Goal: Transaction & Acquisition: Purchase product/service

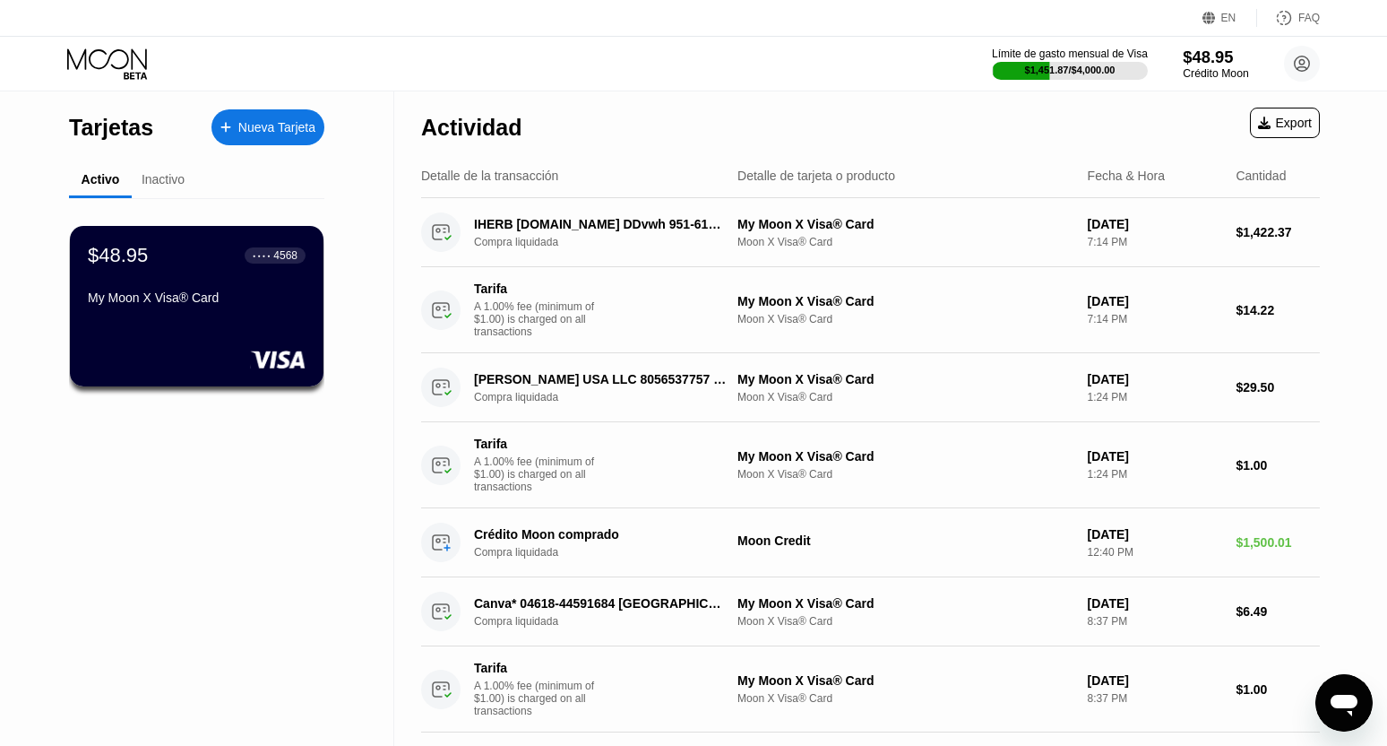
click at [1206, 73] on div "Crédito Moon" at bounding box center [1215, 73] width 65 height 13
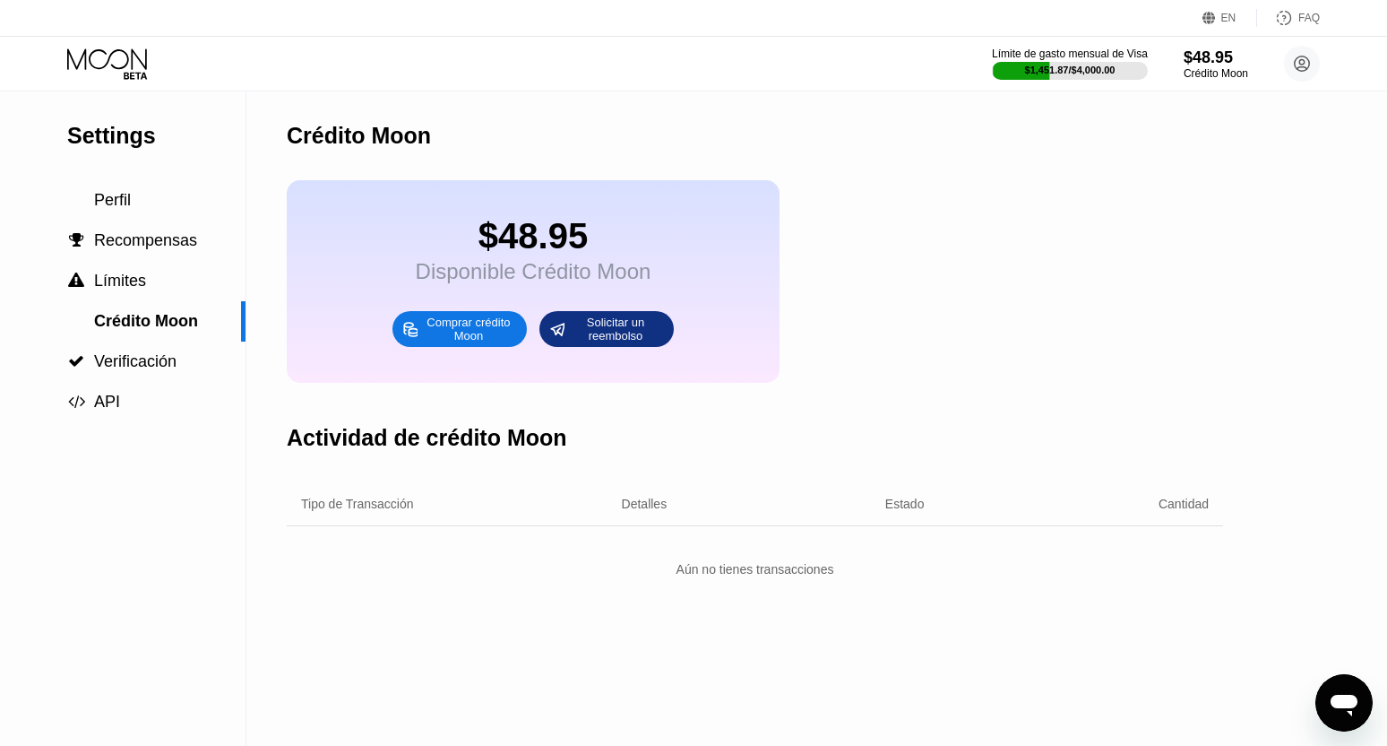
click at [473, 343] on div "Comprar crédito Moon" at bounding box center [468, 329] width 99 height 29
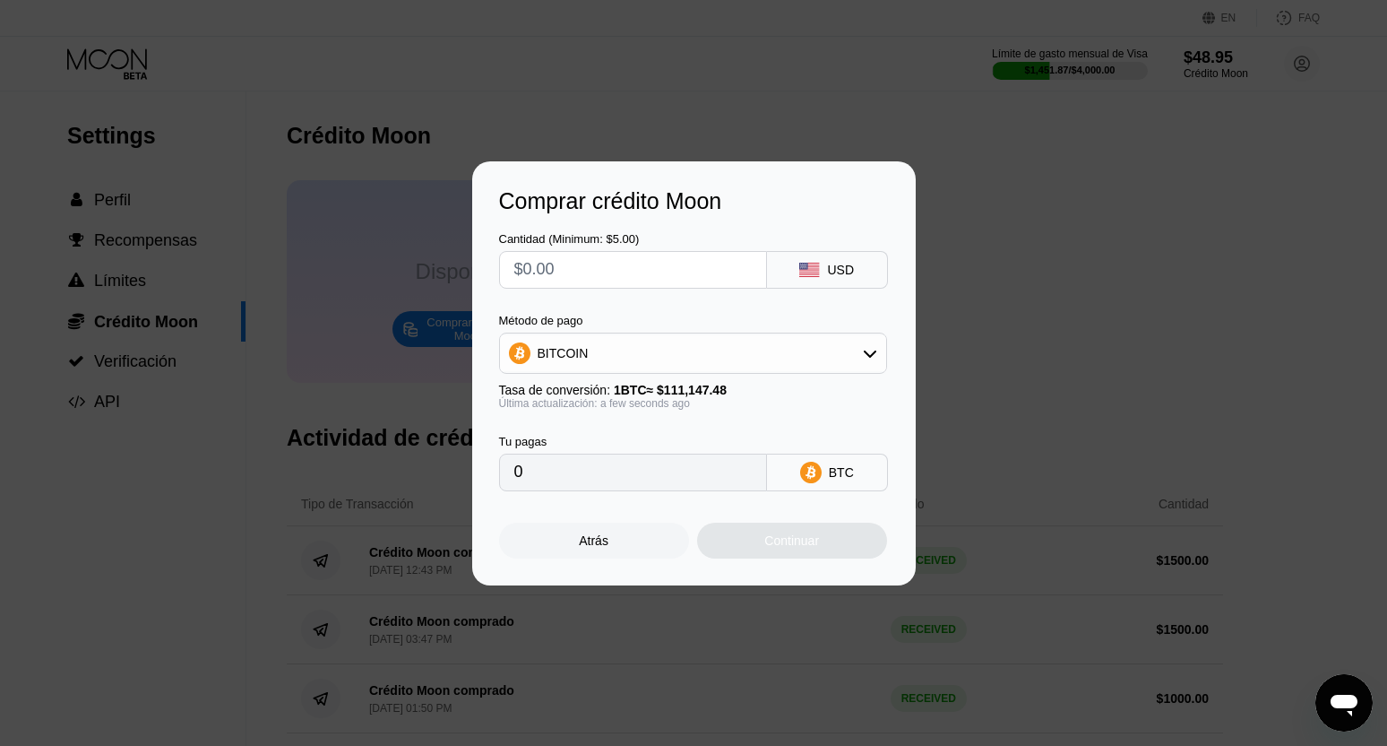
drag, startPoint x: 614, startPoint y: 259, endPoint x: 479, endPoint y: 272, distance: 135.1
click at [479, 272] on div "Comprar crédito Moon Cantidad (Minimum: $5.00) USD Método de pago BITCOIN Tasa …" at bounding box center [694, 373] width 444 height 424
type input "$2"
type input "0.00001800"
type input "$20"
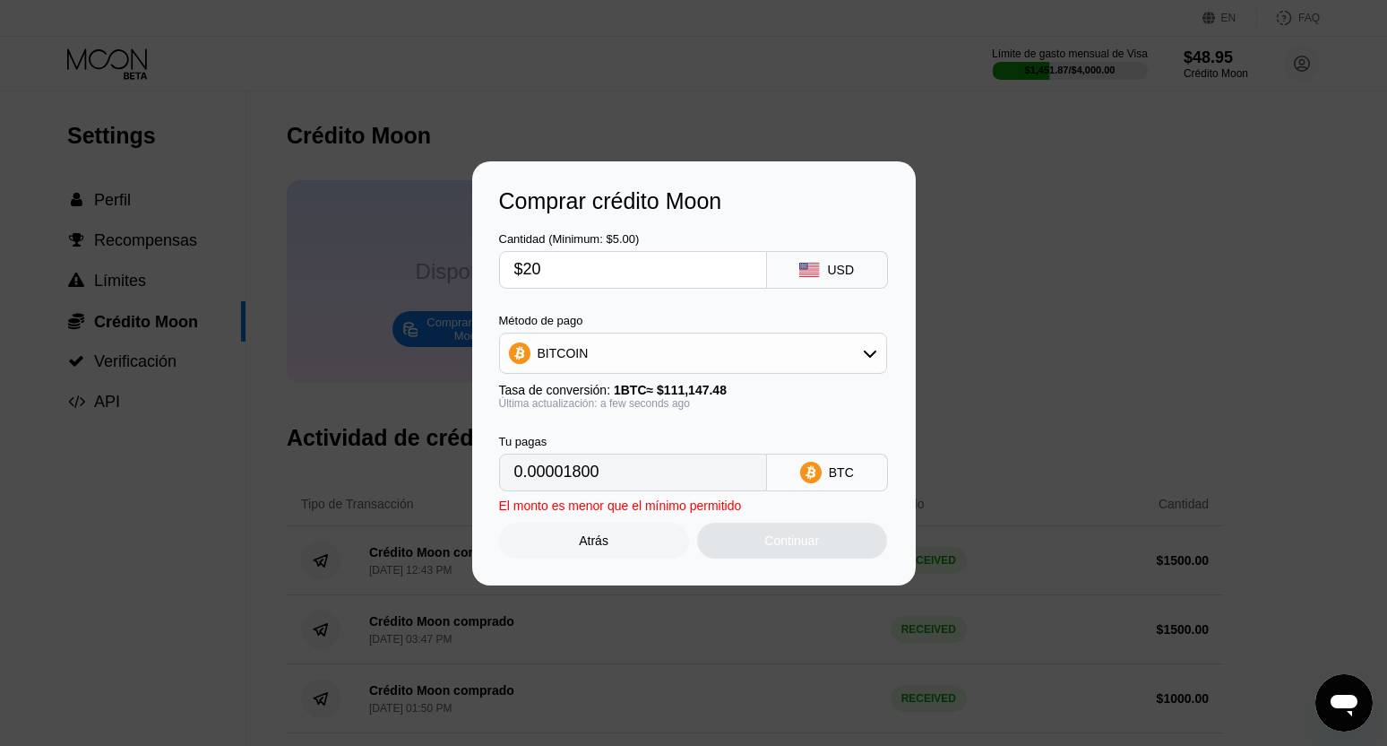
type input "0.00017995"
type input "$200"
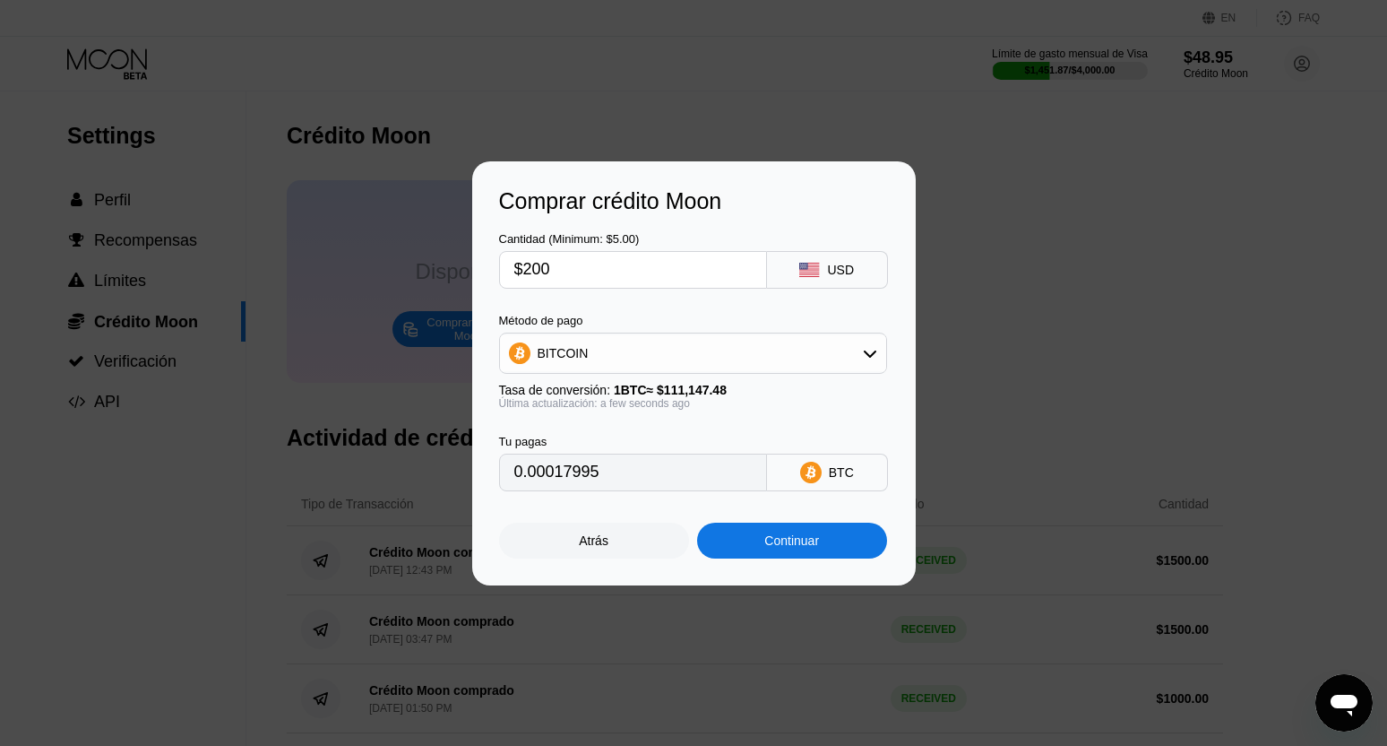
type input "0.00179942"
type input "$2000"
type input "0.01799412"
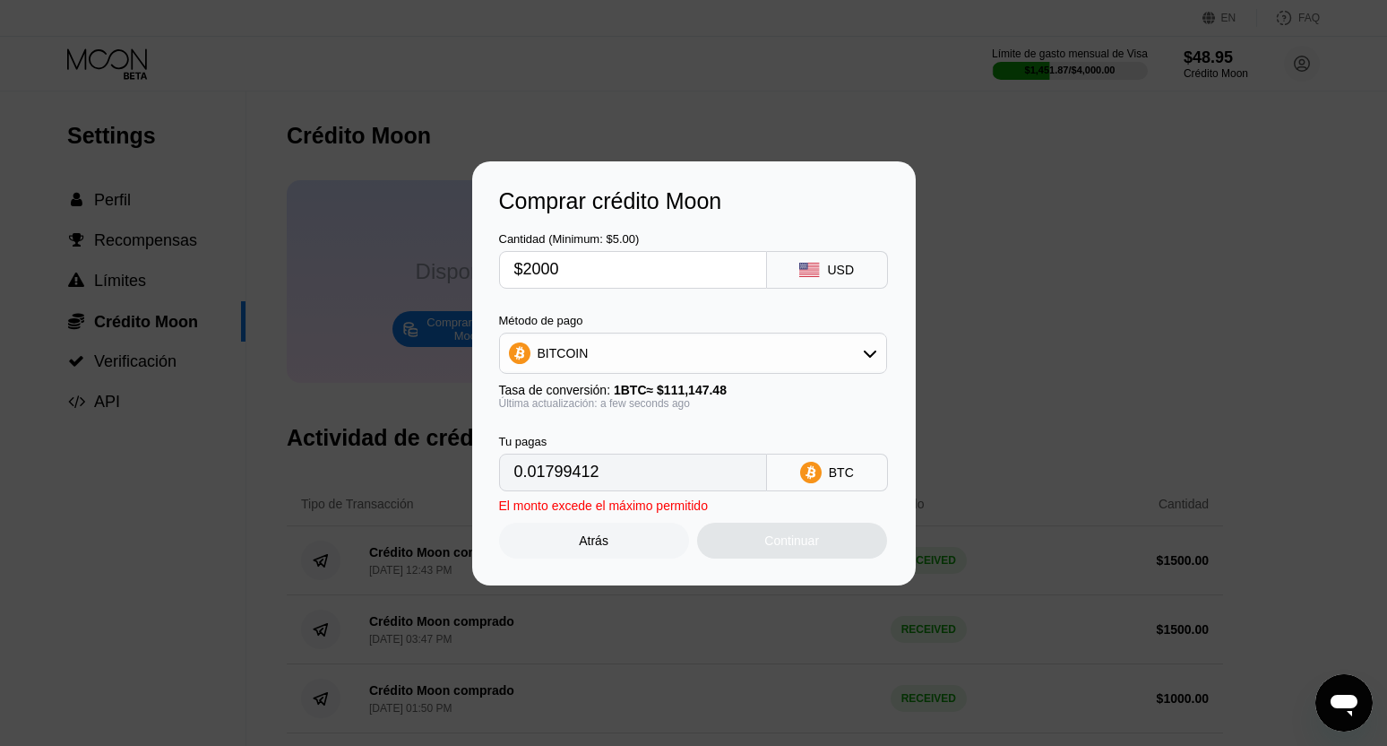
type input "$1999.99"
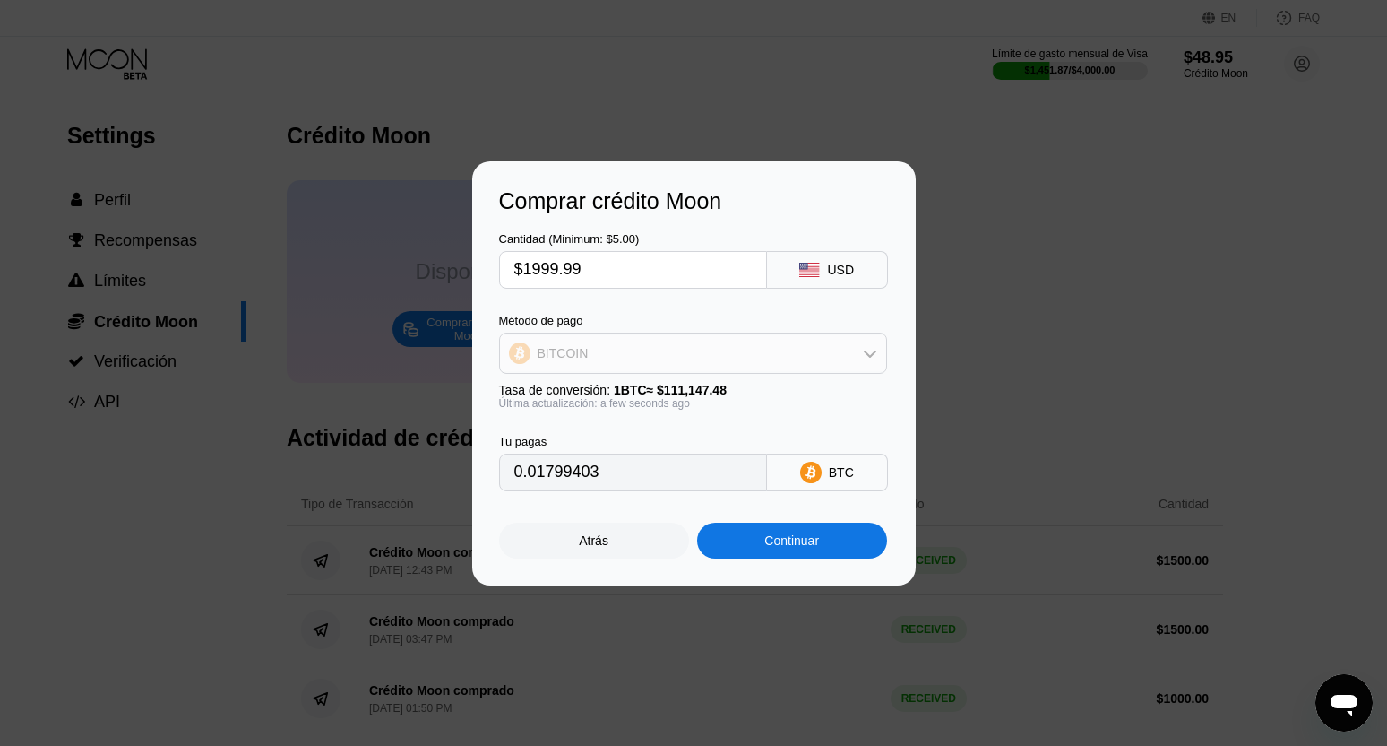
click at [643, 351] on div "BITCOIN" at bounding box center [693, 353] width 386 height 36
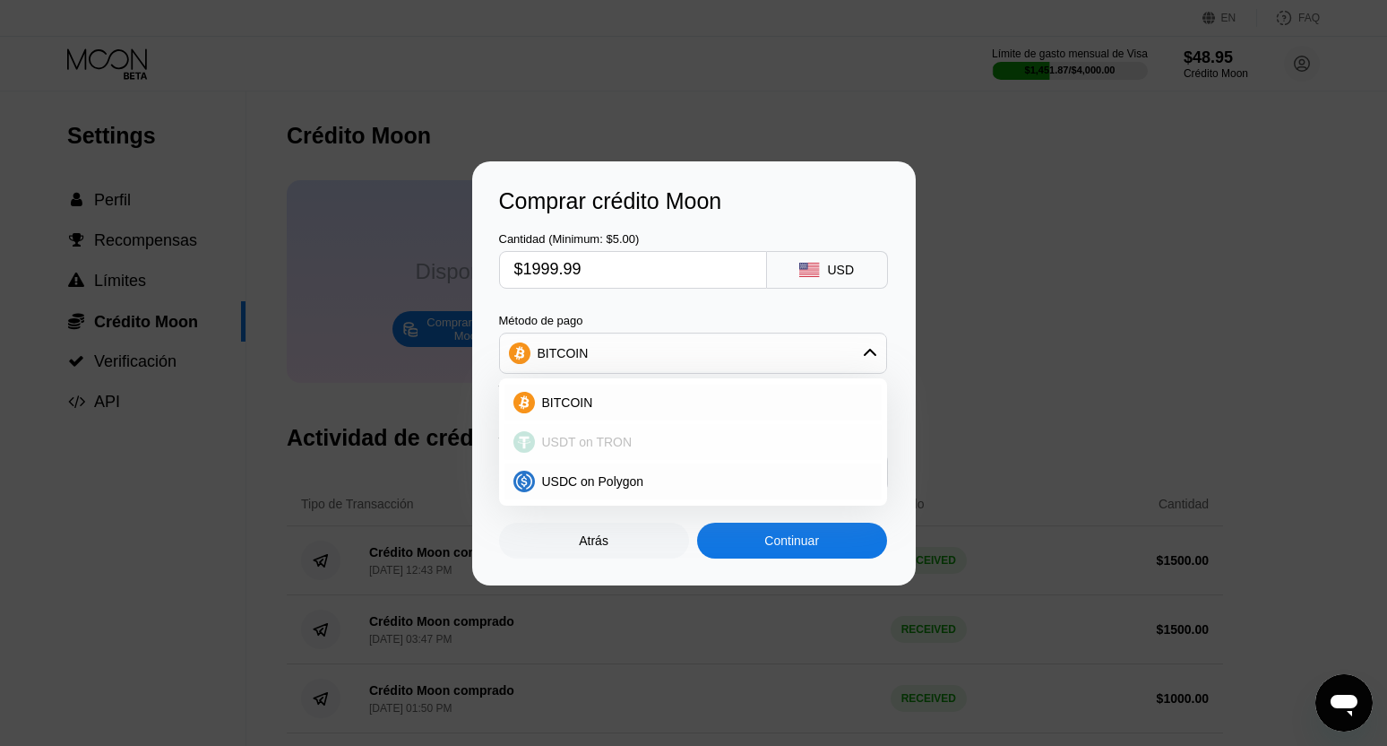
click at [606, 444] on span "USDT on TRON" at bounding box center [587, 442] width 91 height 14
type input "2020.19"
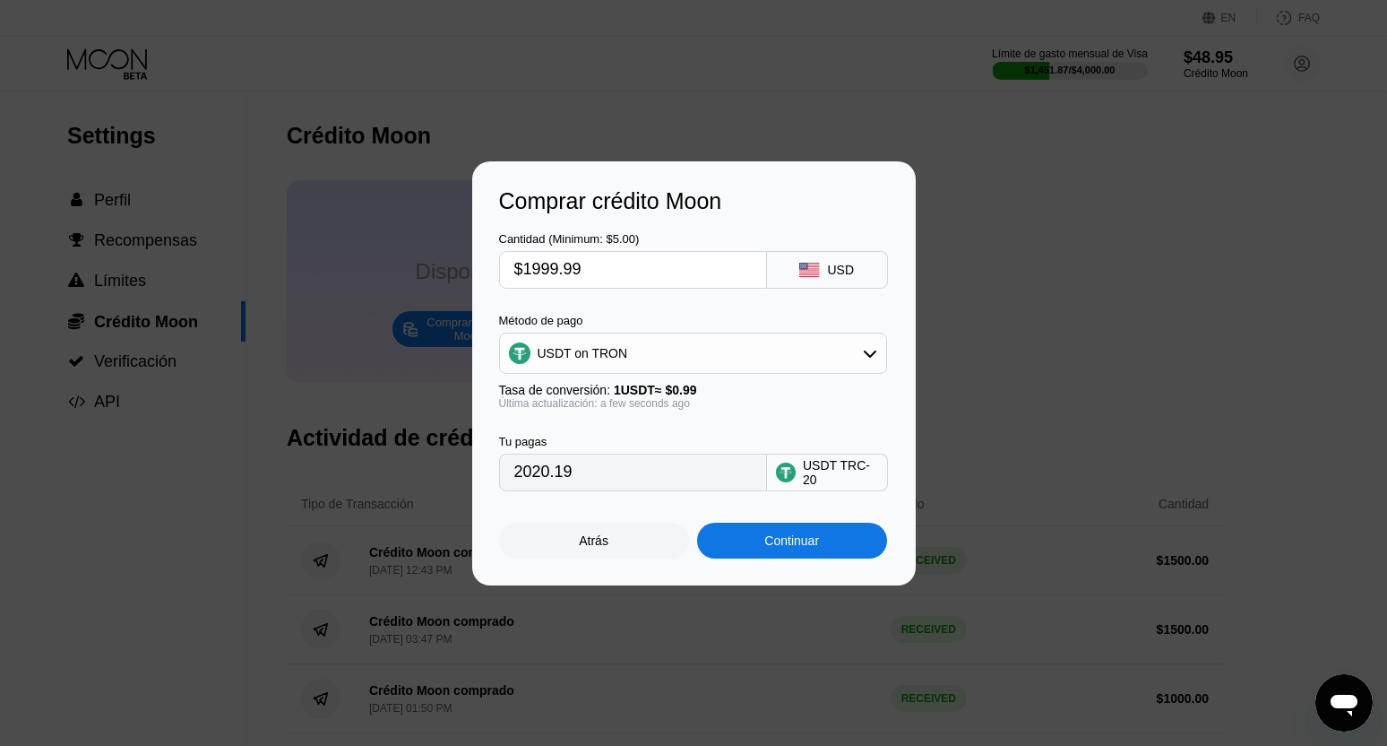
drag, startPoint x: 581, startPoint y: 265, endPoint x: 507, endPoint y: 272, distance: 73.8
click at [507, 272] on div "$1999.99" at bounding box center [633, 270] width 268 height 38
type input "$1"
type input "1.01"
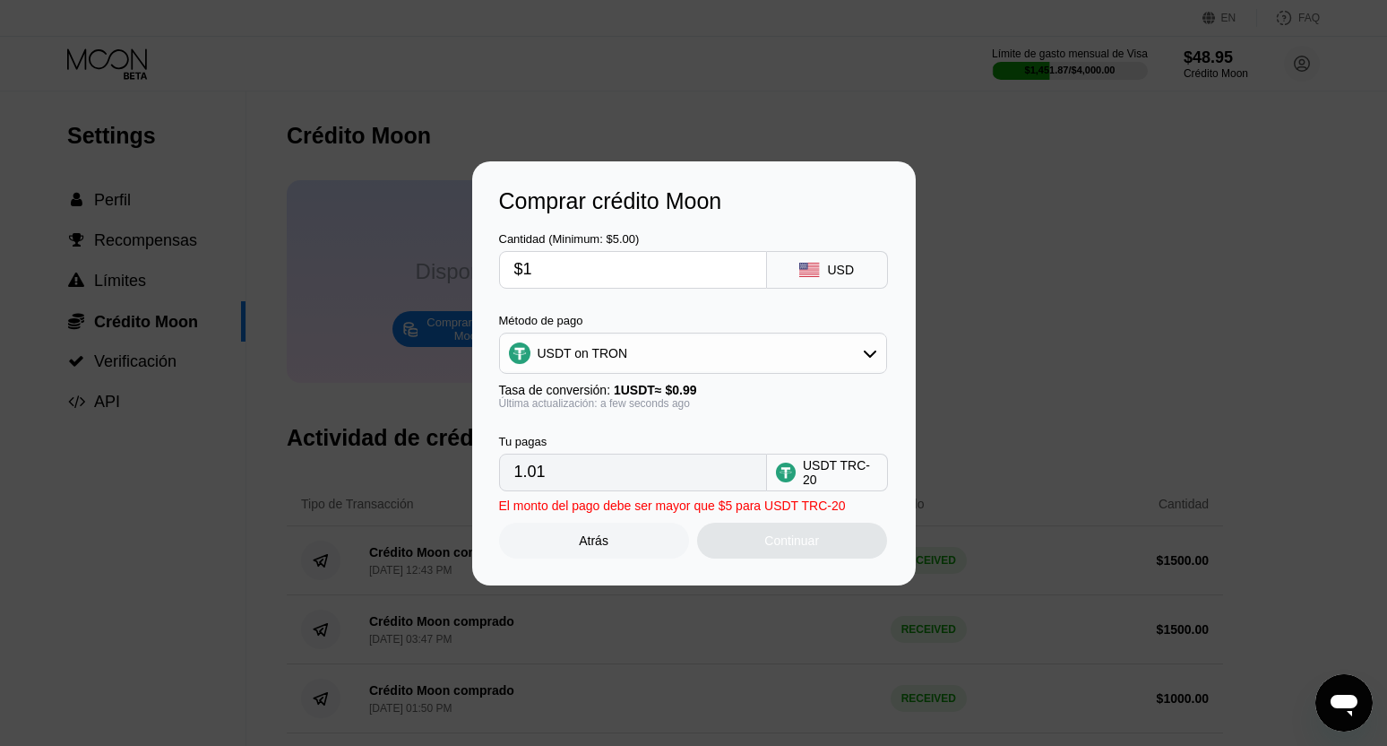
type input "$18"
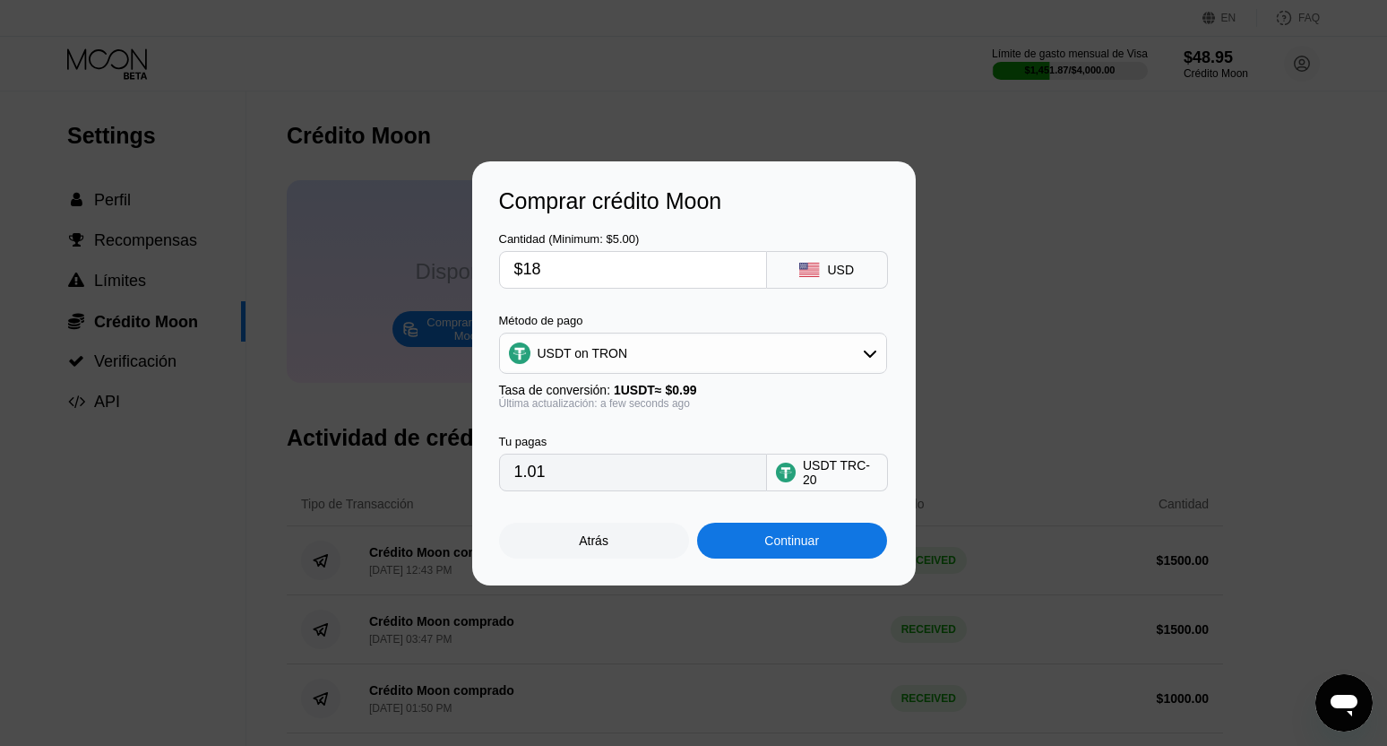
type input "18.18"
type input "$180"
type input "181.82"
type input "$1800"
type input "1818.18"
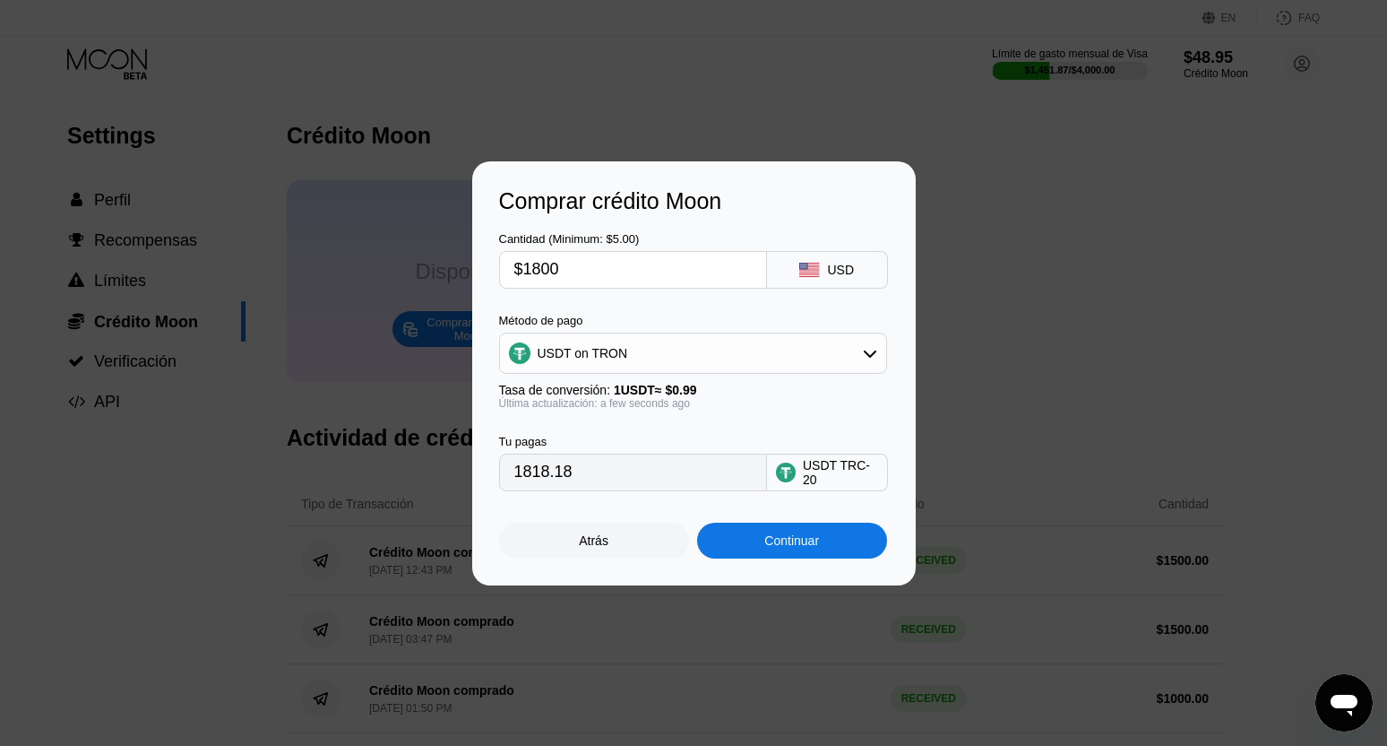
type input "$1800"
click at [799, 543] on div "Continuar" at bounding box center [791, 540] width 55 height 14
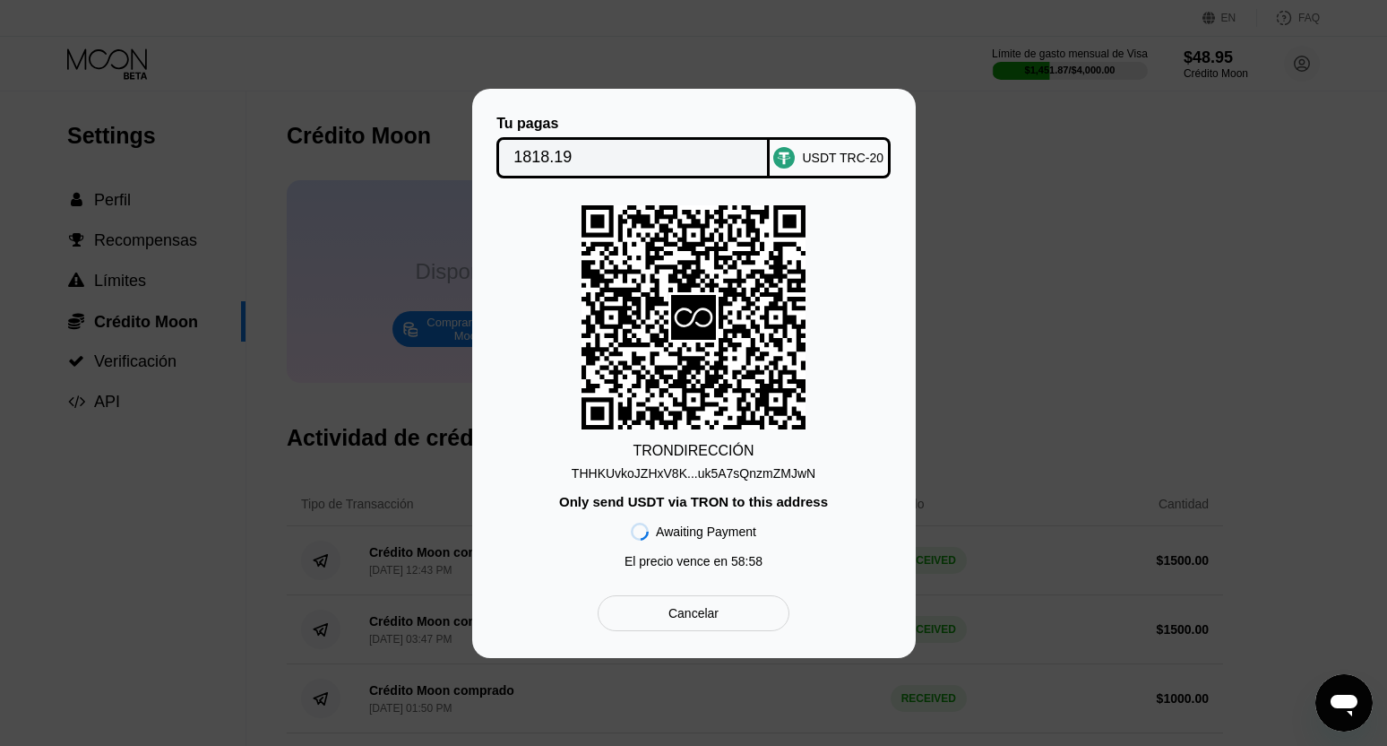
click at [798, 469] on div "THHKUvkoJZHxV8K...uk5A7sQnzmZMJwN" at bounding box center [694, 473] width 244 height 14
click at [253, 58] on div at bounding box center [700, 373] width 1401 height 746
